Goal: Check status

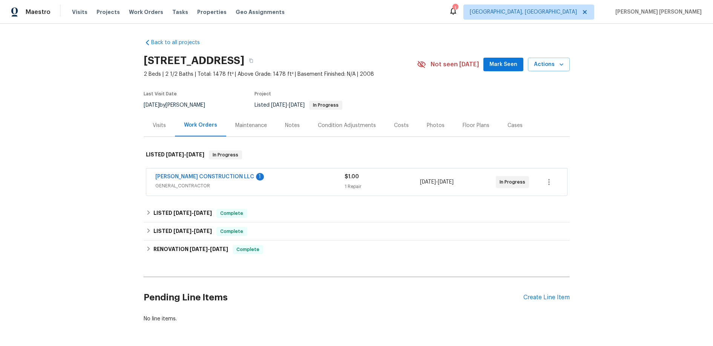
click at [279, 189] on span "GENERAL_CONTRACTOR" at bounding box center [249, 186] width 189 height 8
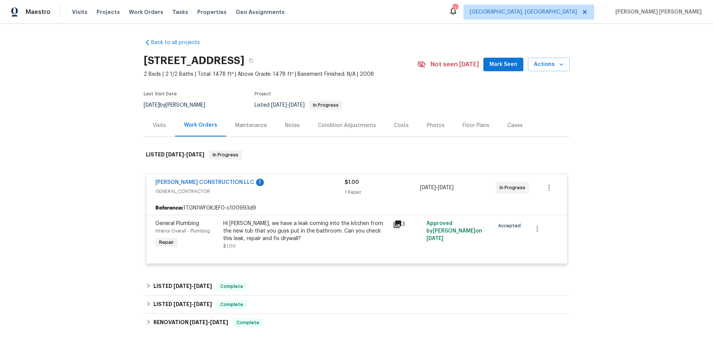
click at [399, 225] on icon at bounding box center [397, 224] width 9 height 9
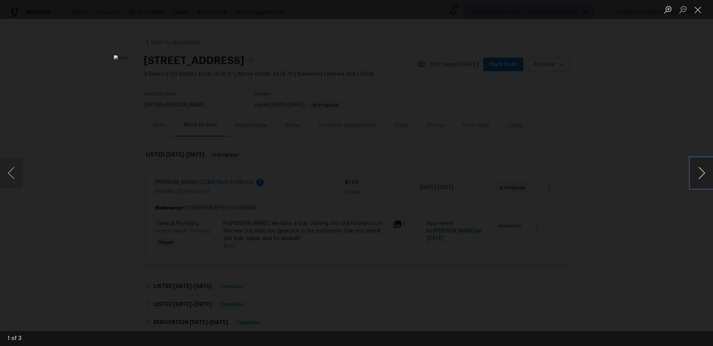
click at [699, 178] on button "Next image" at bounding box center [702, 173] width 23 height 30
click at [648, 206] on div "Lightbox" at bounding box center [356, 173] width 713 height 346
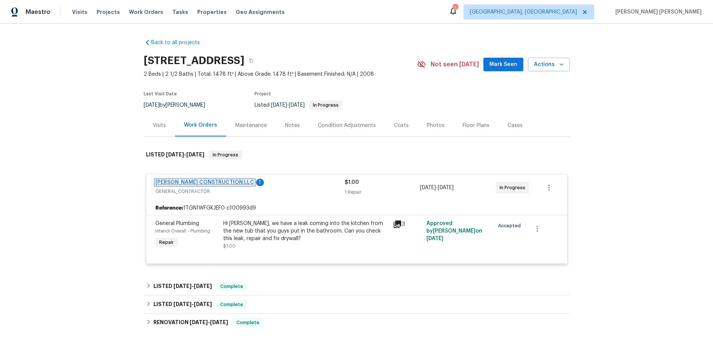
click at [192, 181] on link "[PERSON_NAME] CONSTRUCTION LLC" at bounding box center [204, 182] width 99 height 5
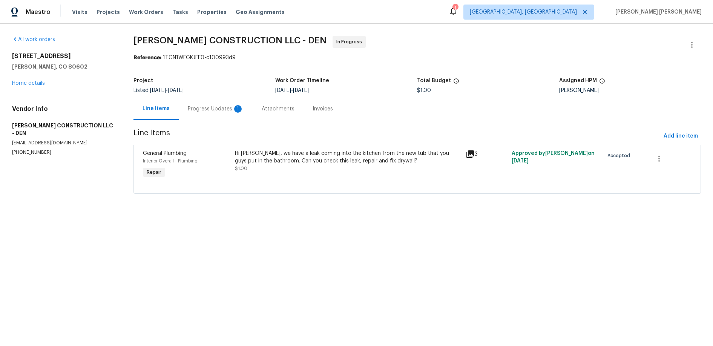
drag, startPoint x: 210, startPoint y: 111, endPoint x: 239, endPoint y: 117, distance: 28.9
click at [210, 111] on div "Progress Updates 1" at bounding box center [216, 109] width 56 height 8
